Goal: Find specific page/section: Find specific page/section

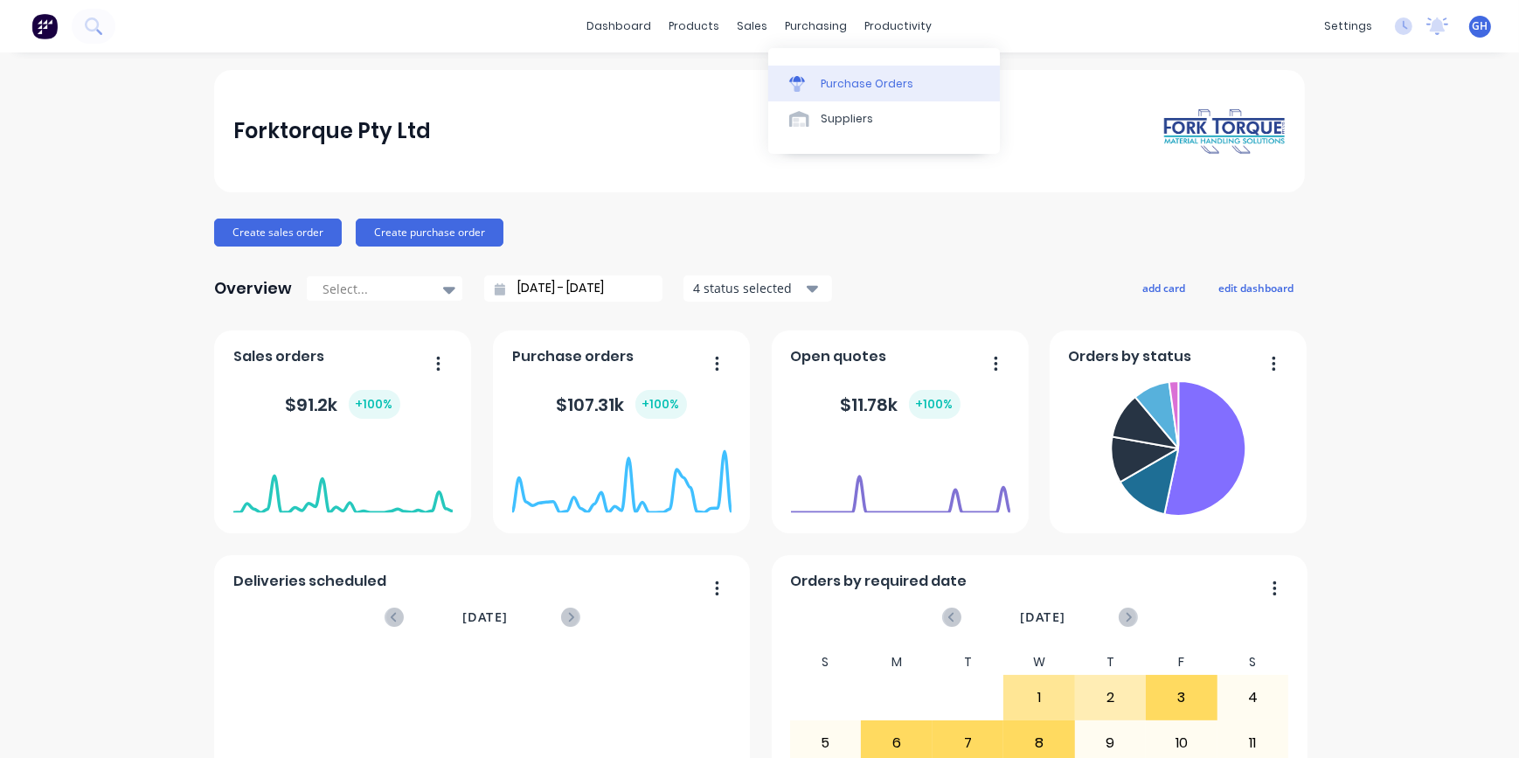
click at [862, 95] on link "Purchase Orders" at bounding box center [884, 83] width 232 height 35
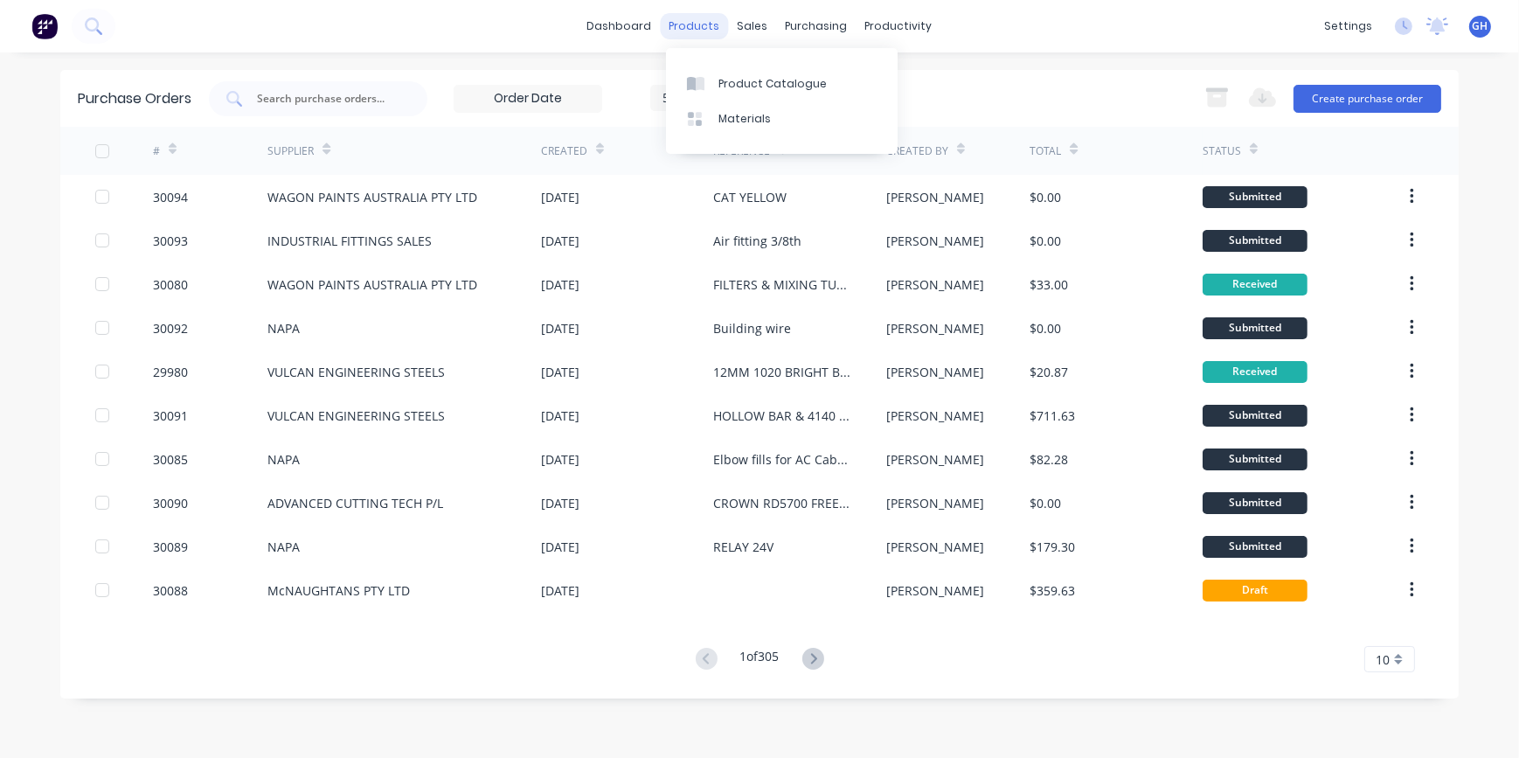
click at [698, 28] on div "products" at bounding box center [695, 26] width 68 height 26
click at [749, 82] on div "Product Catalogue" at bounding box center [773, 84] width 108 height 16
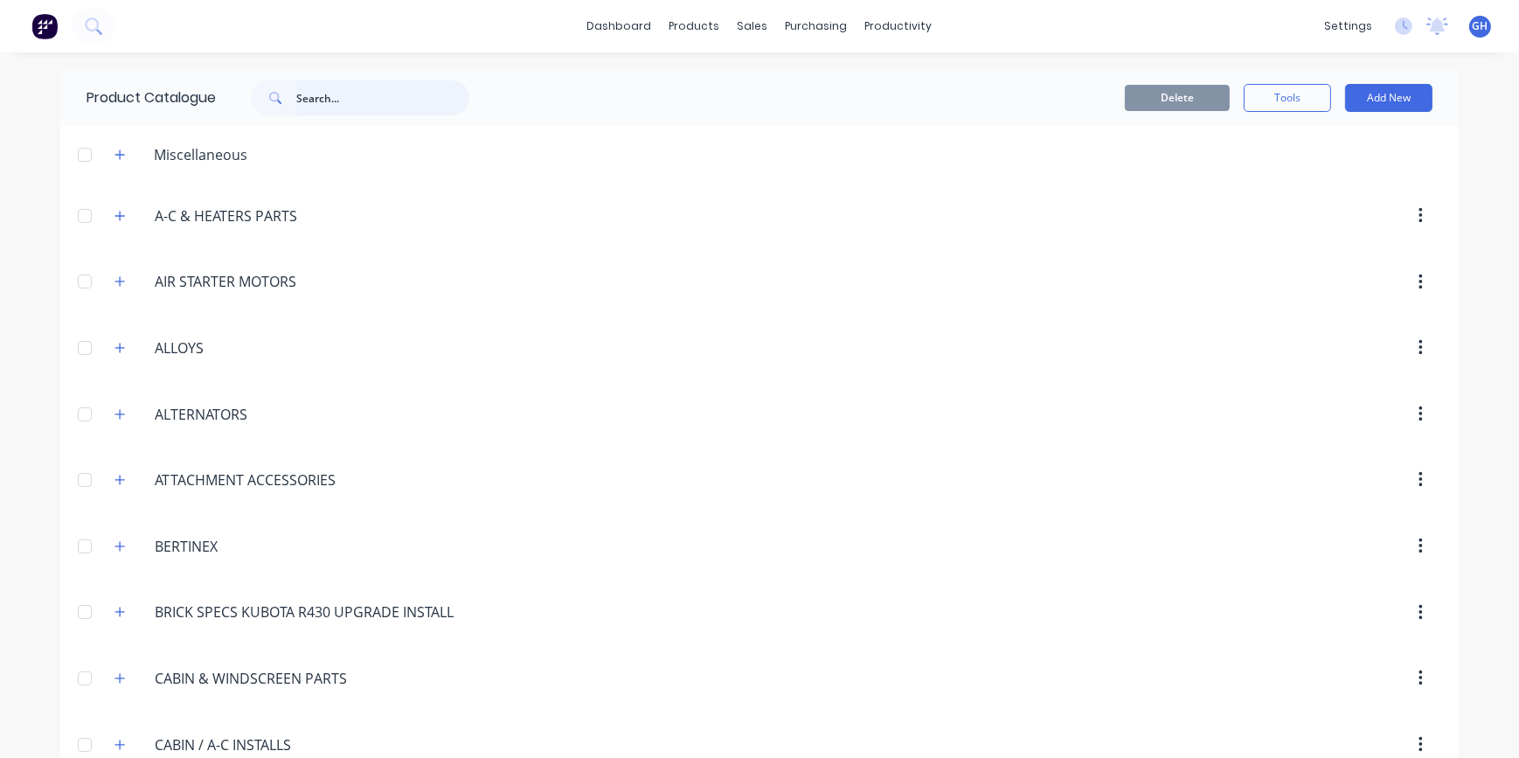
click at [309, 98] on input "text" at bounding box center [382, 97] width 173 height 35
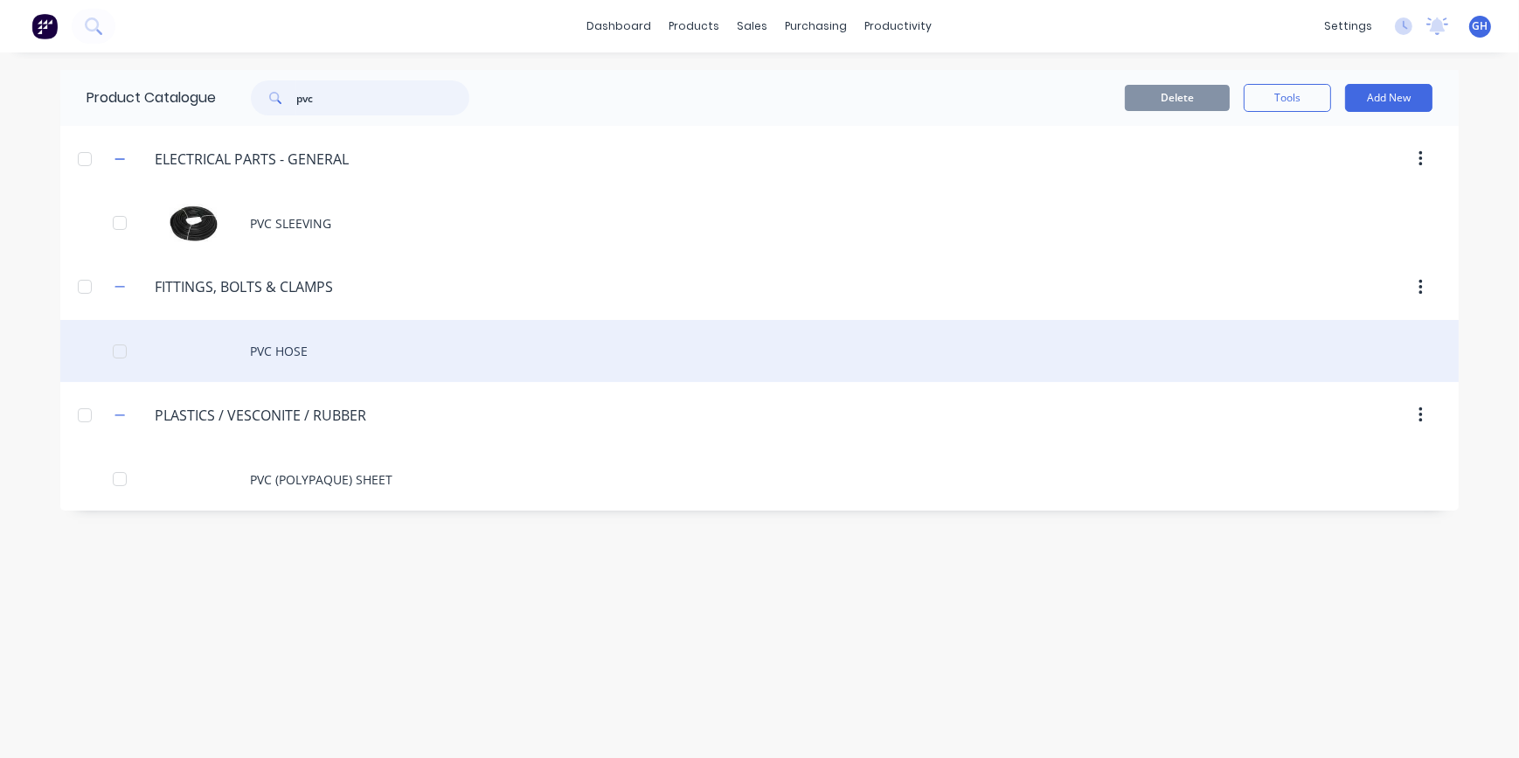
type input "pvc"
click at [299, 353] on div "PVC HOSE" at bounding box center [759, 351] width 1399 height 62
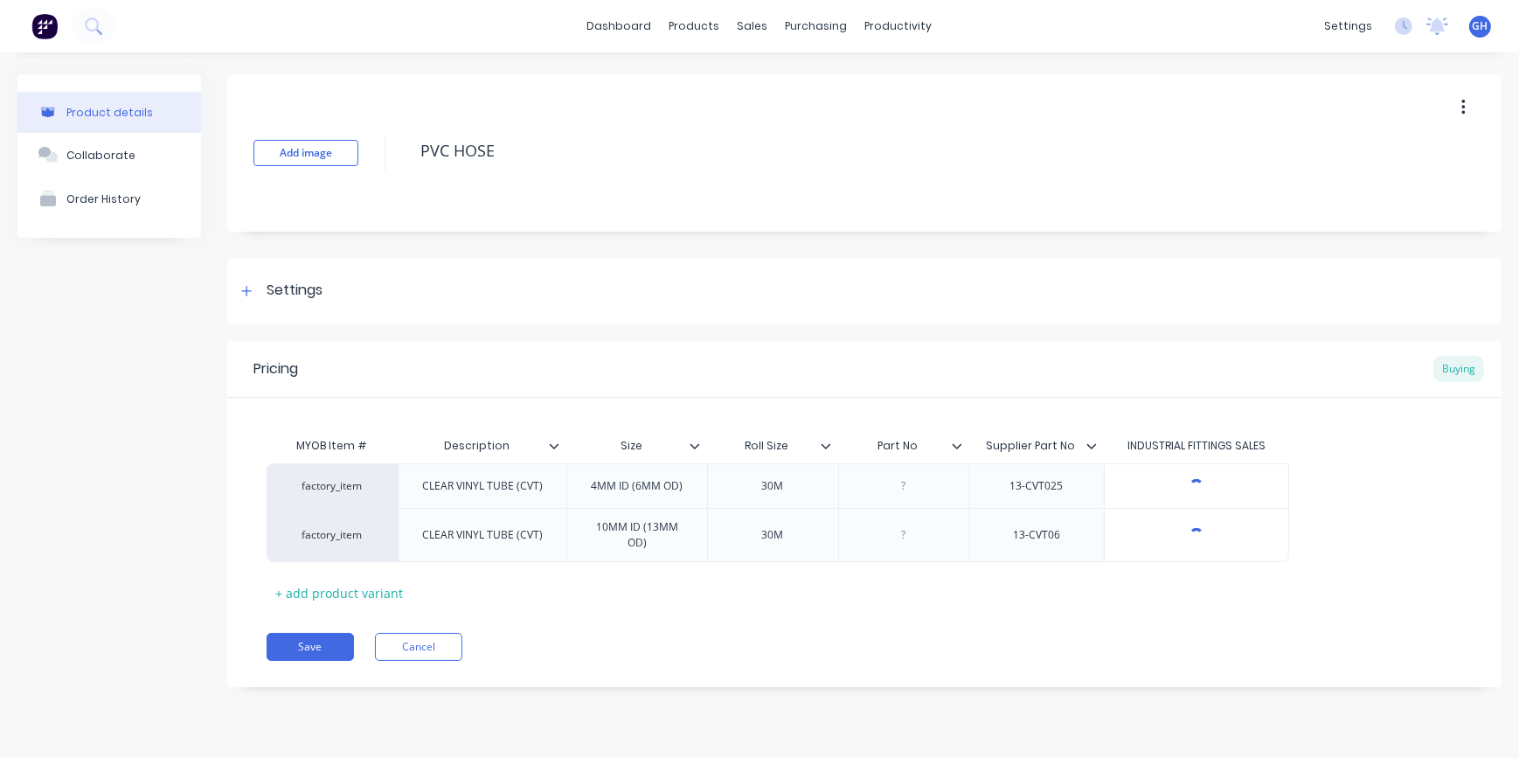
type textarea "x"
click at [1453, 376] on div "Buying" at bounding box center [1459, 369] width 51 height 26
click at [807, 25] on div "purchasing" at bounding box center [817, 26] width 80 height 26
click at [850, 82] on div "Purchase Orders" at bounding box center [873, 84] width 93 height 16
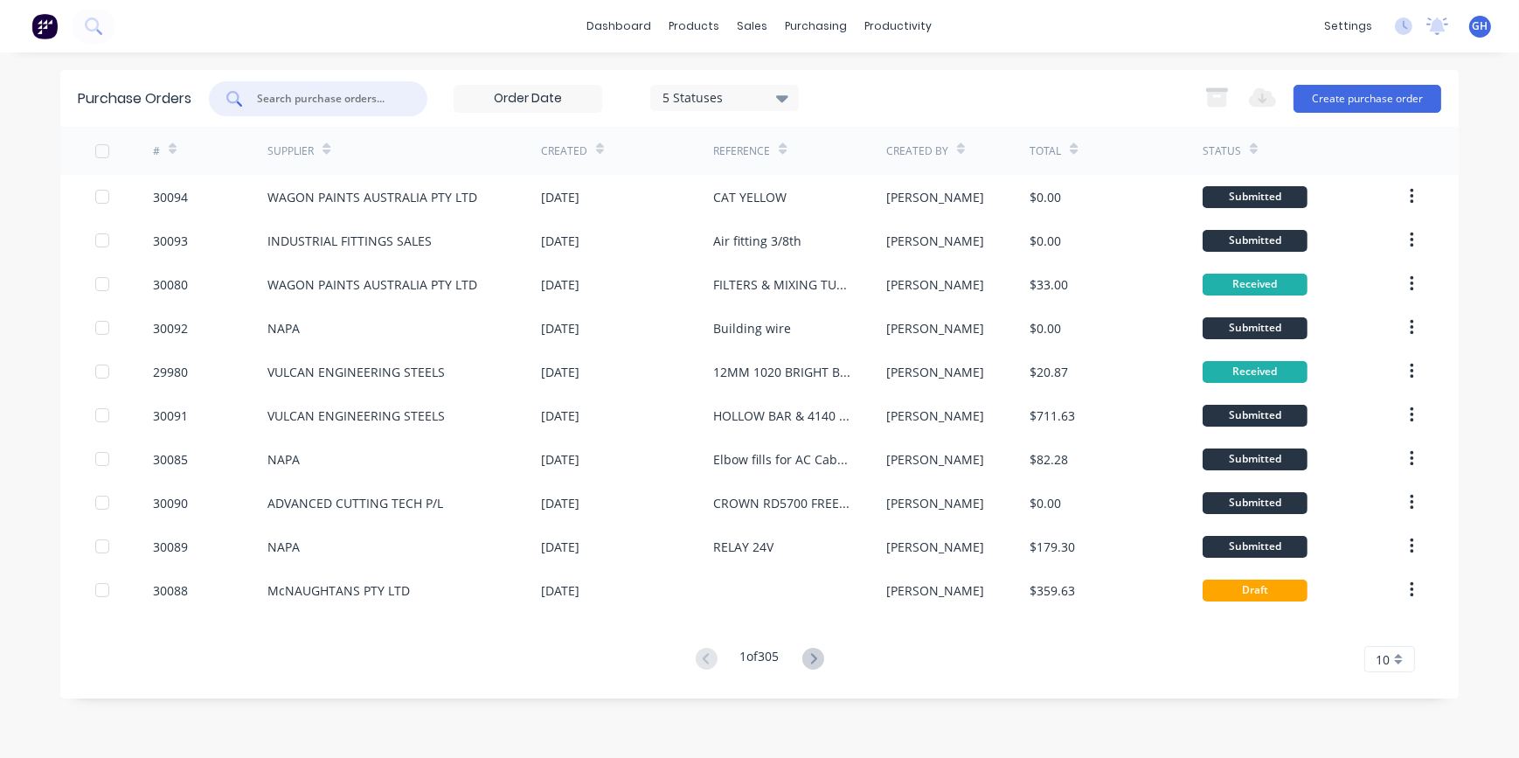
click at [295, 101] on input "text" at bounding box center [327, 98] width 145 height 17
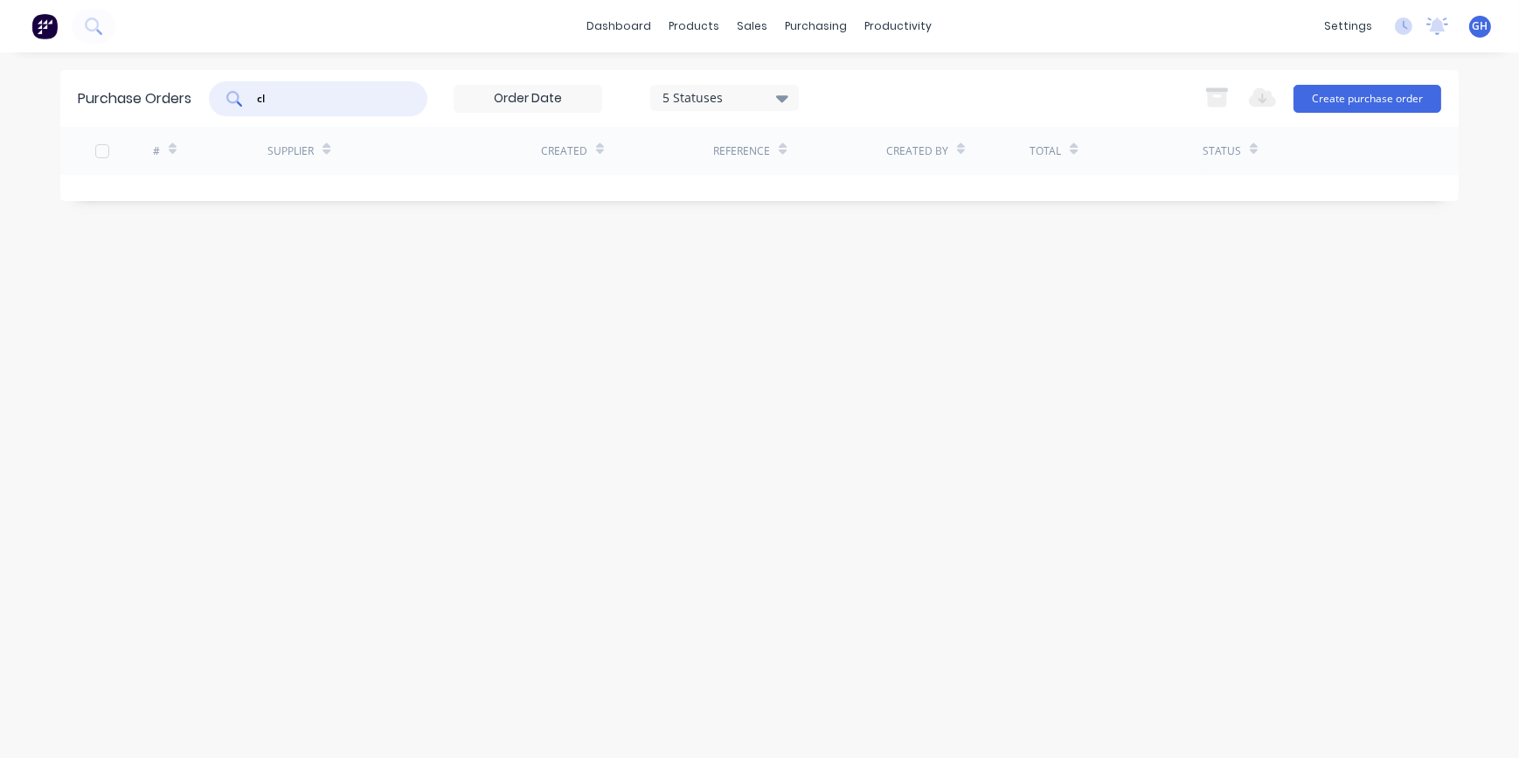
type input "c"
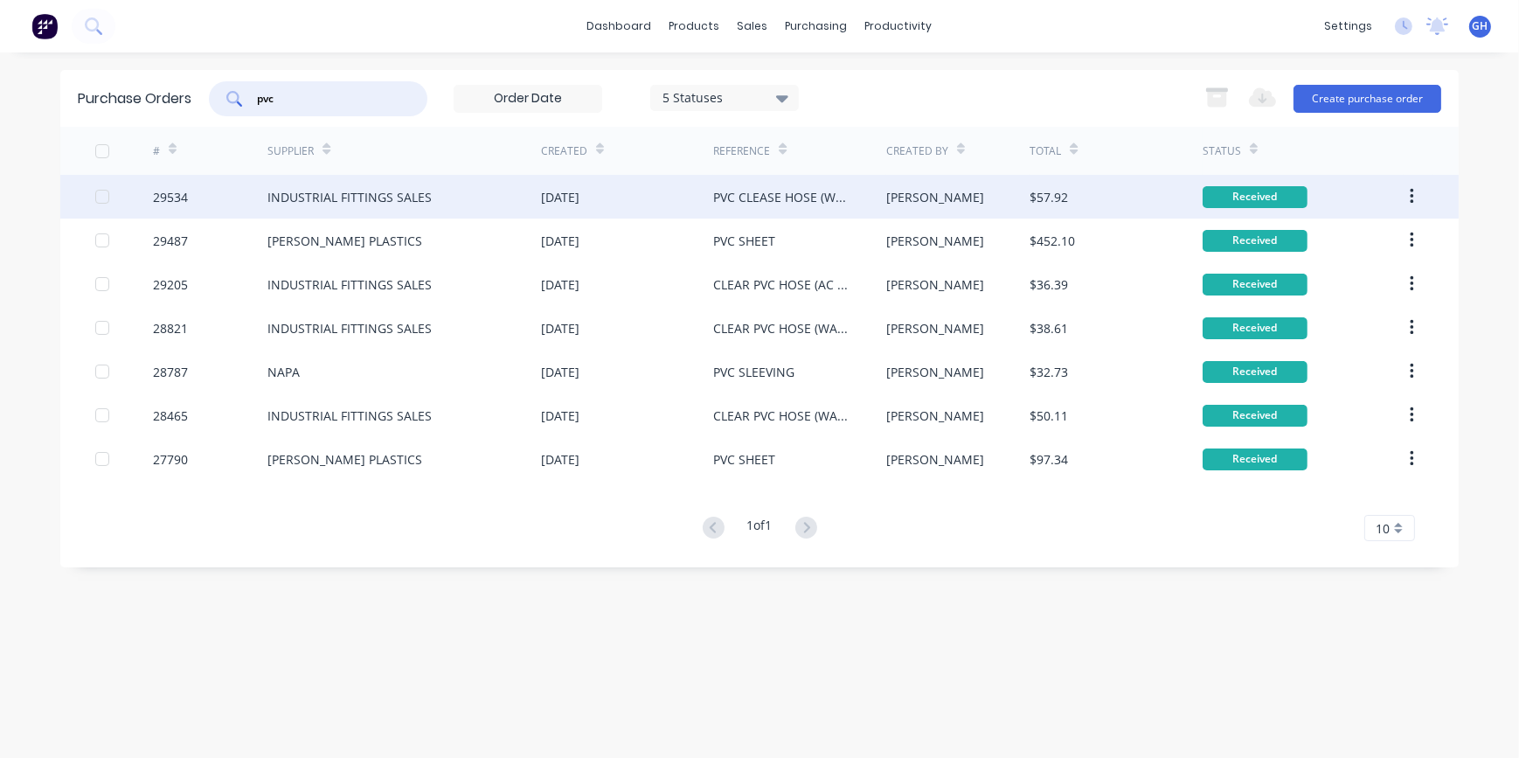
type input "pvc"
click at [791, 203] on div "PVC CLEASE HOSE (WASHER)" at bounding box center [781, 197] width 137 height 18
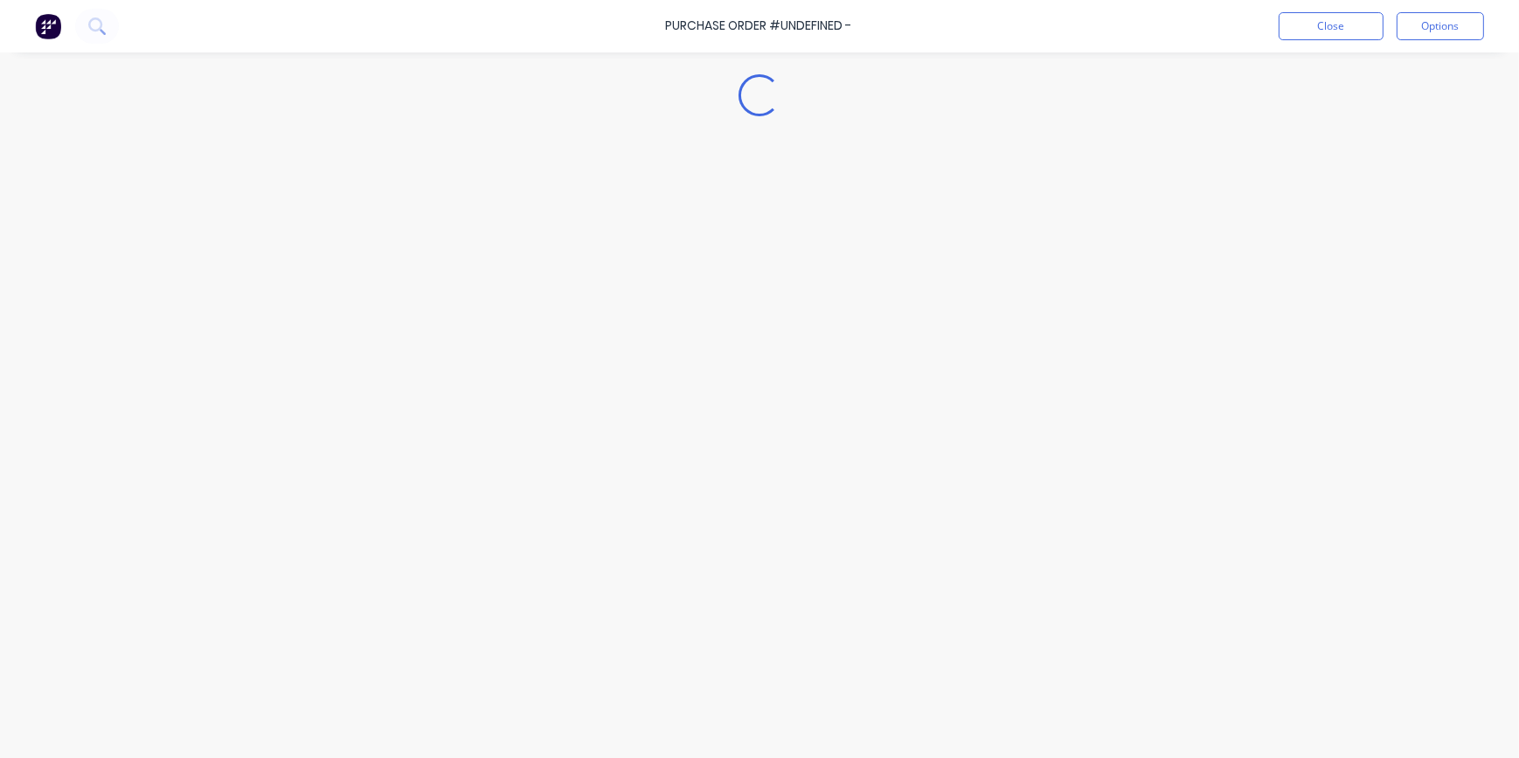
type textarea "x"
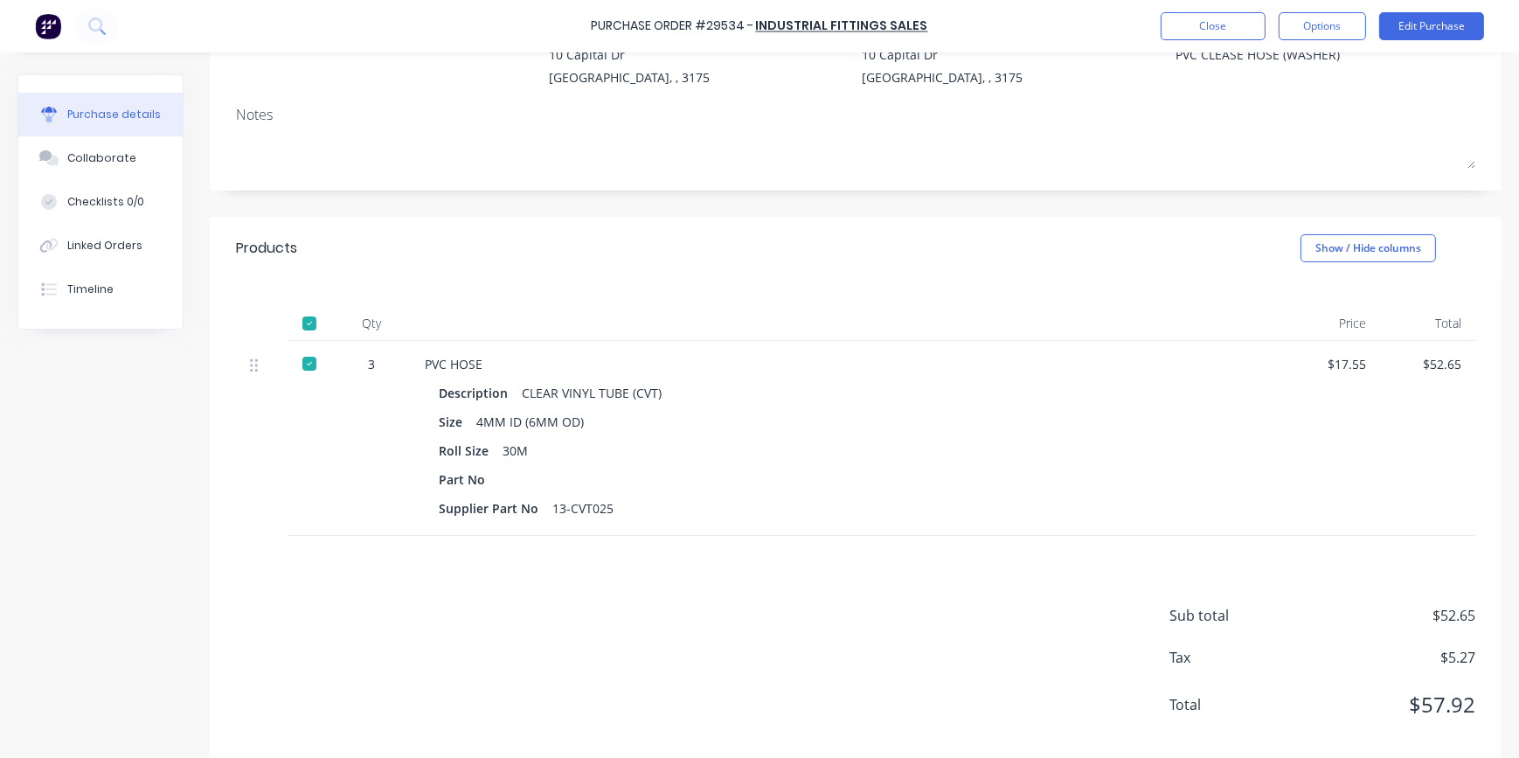
scroll to position [218, 0]
